Goal: Task Accomplishment & Management: Manage account settings

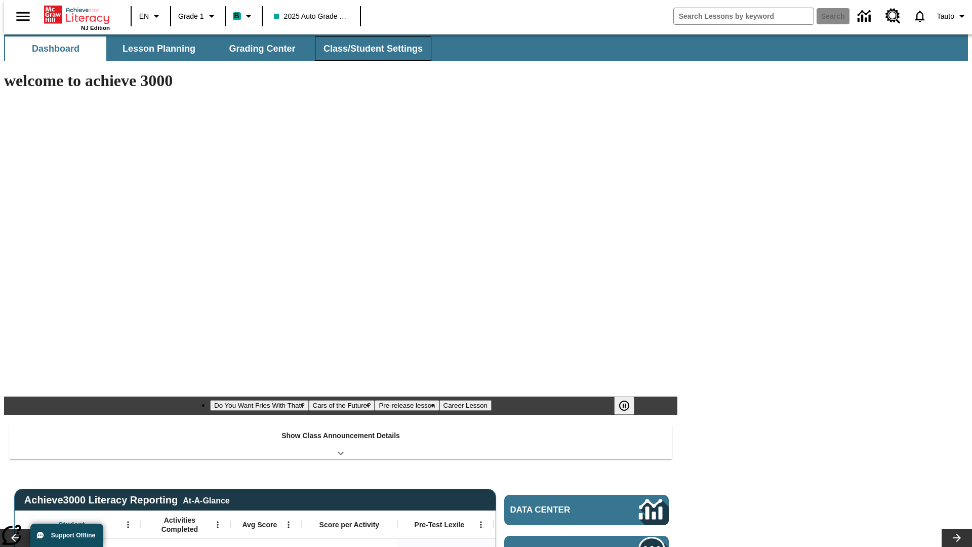
click at [368, 49] on span "Class/Student Settings" at bounding box center [373, 49] width 99 height 12
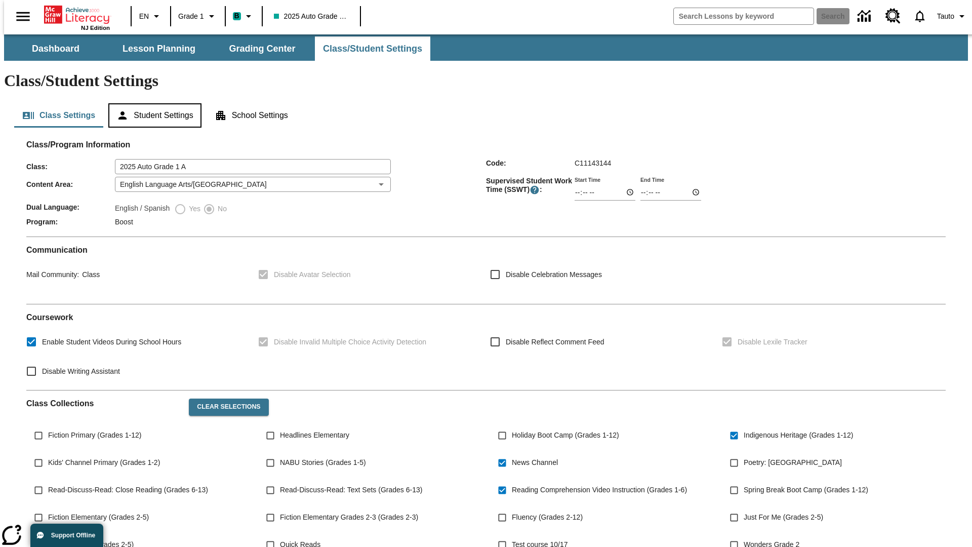
click at [152, 103] on button "Student Settings" at bounding box center [154, 115] width 93 height 24
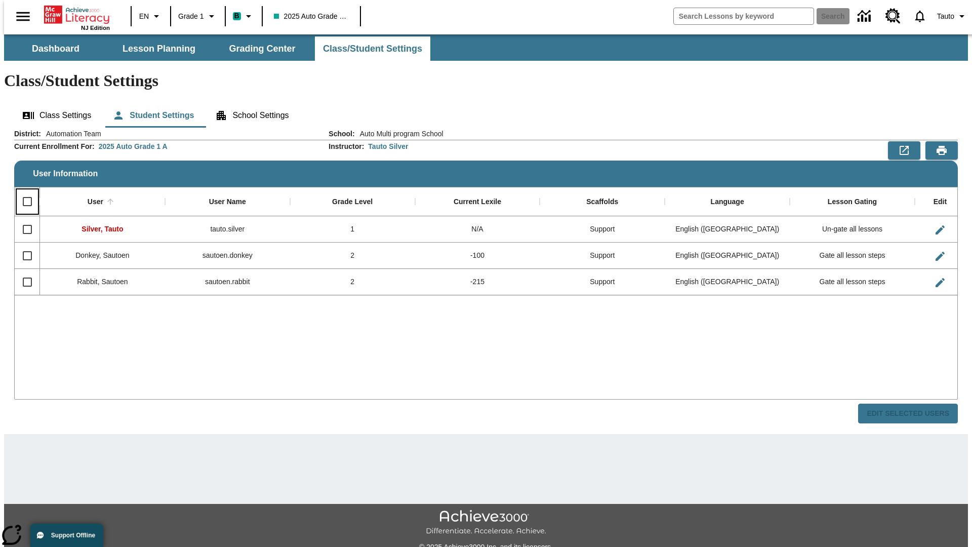
click at [23, 191] on input "Select all rows" at bounding box center [27, 201] width 21 height 21
checkbox input "true"
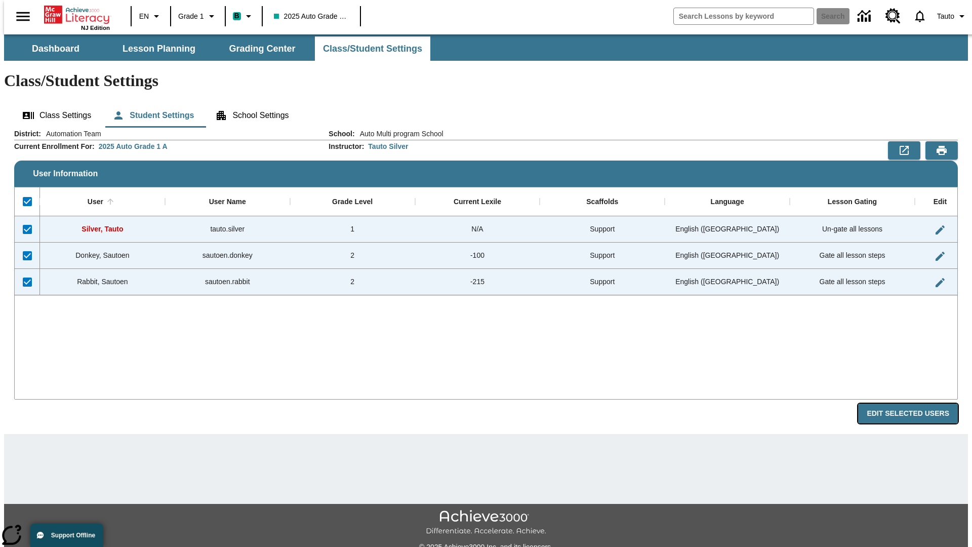
click at [916, 403] on button "Edit Selected Users" at bounding box center [908, 413] width 100 height 20
